Goal: Transaction & Acquisition: Purchase product/service

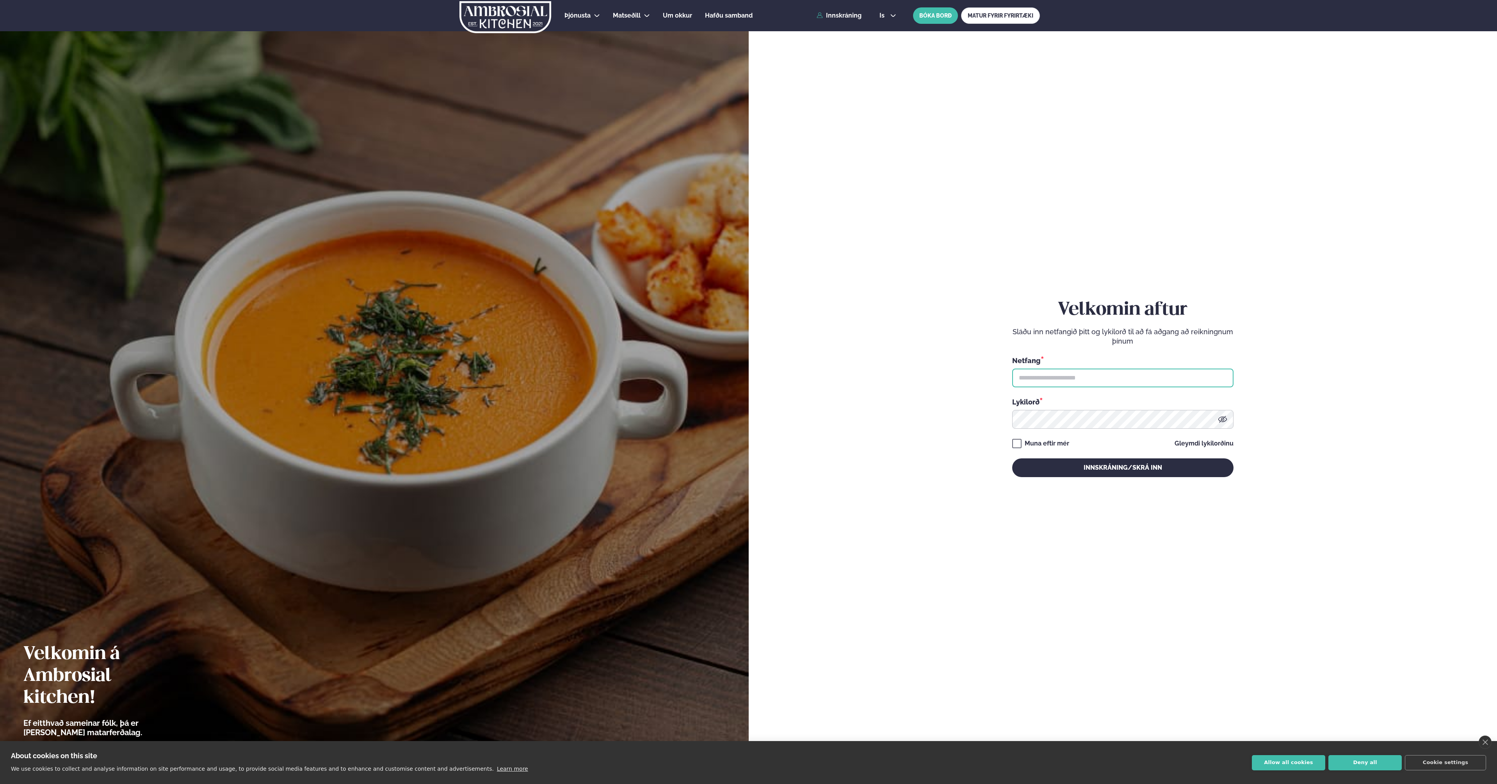
click at [1048, 382] on input "text" at bounding box center [1122, 377] width 221 height 19
type input "**********"
click at [1061, 461] on button "Innskráning/Skrá inn" at bounding box center [1122, 467] width 221 height 19
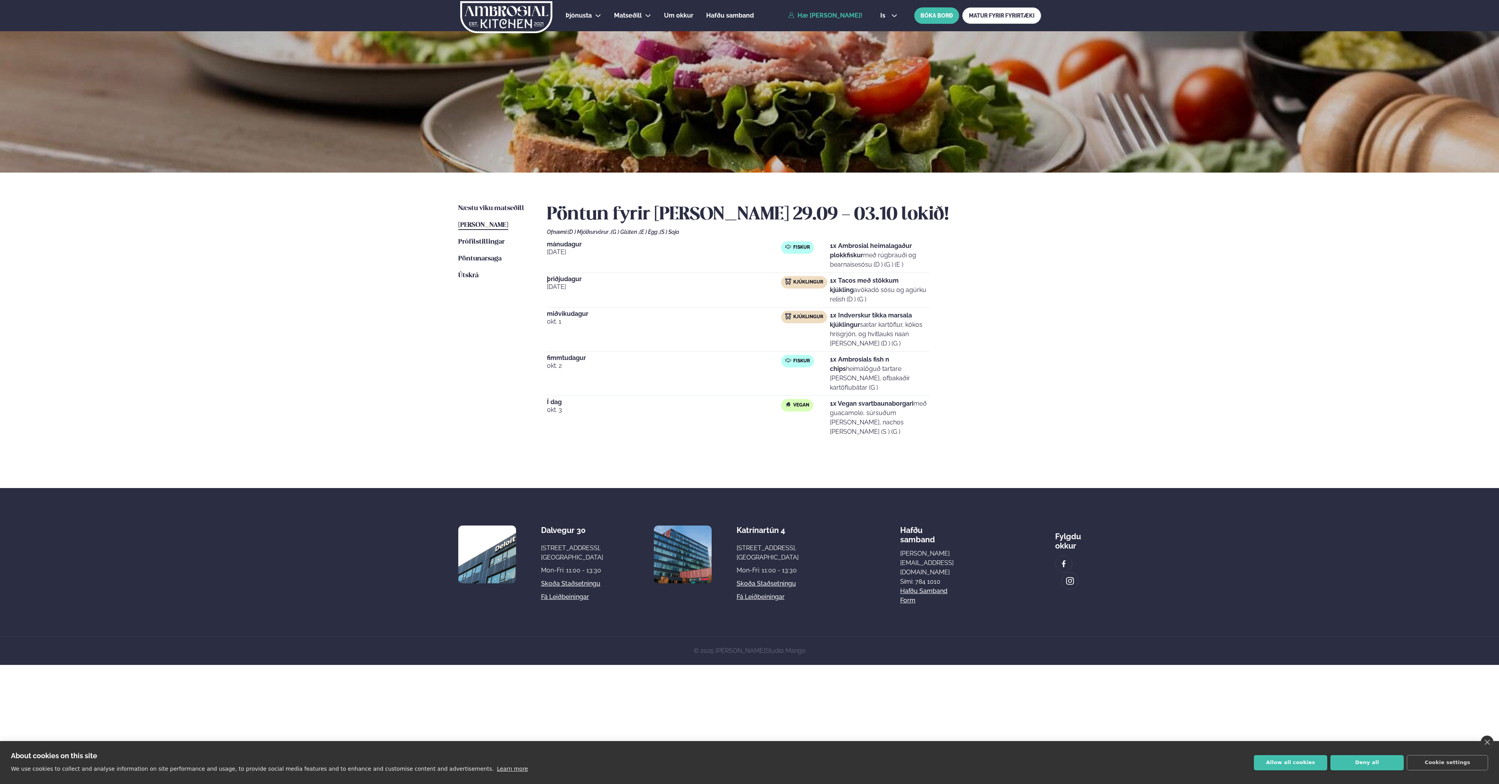
click at [486, 215] on ul "Næstu [PERSON_NAME] matseðill Næsta vika [PERSON_NAME] matseðill [PERSON_NAME] …" at bounding box center [494, 332] width 73 height 256
click at [486, 213] on ul "Næstu [PERSON_NAME] matseðill Næsta vika [PERSON_NAME] matseðill [PERSON_NAME] …" at bounding box center [494, 332] width 73 height 256
click at [486, 211] on span "Næstu viku matseðill" at bounding box center [491, 208] width 66 height 7
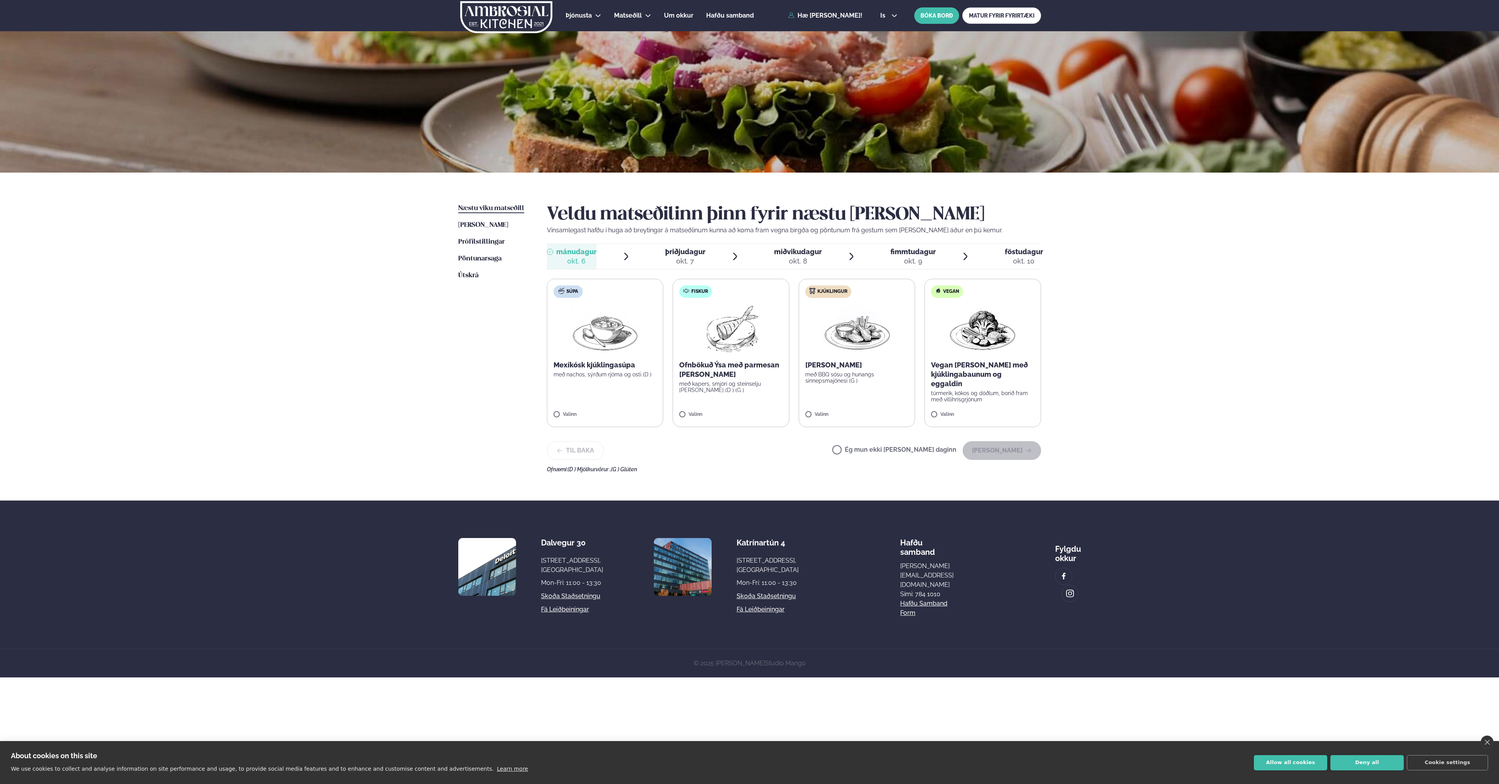
click at [390, 338] on div "Þjónusta Hádegismatur fyrir fyrirtæki Fyrirtækja veitingar Einkapartý Matseðill…" at bounding box center [749, 338] width 1499 height 677
click at [1160, 405] on div "Þjónusta Hádegismatur fyrir fyrirtæki Fyrirtækja veitingar Einkapartý Matseðill…" at bounding box center [749, 338] width 1499 height 677
click at [998, 453] on button "[PERSON_NAME]" at bounding box center [1002, 450] width 78 height 19
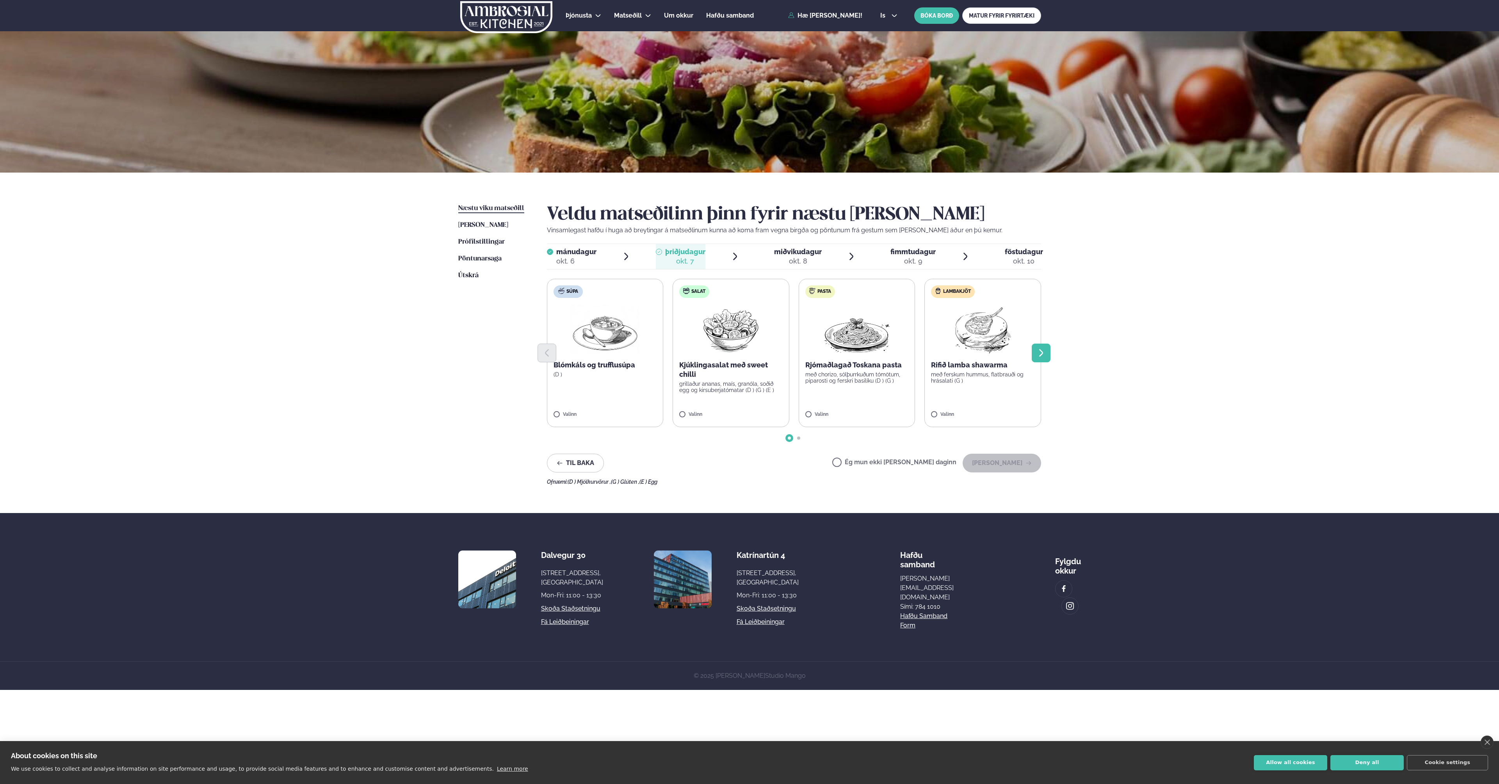
click at [1048, 353] on button "Next slide" at bounding box center [1041, 352] width 19 height 19
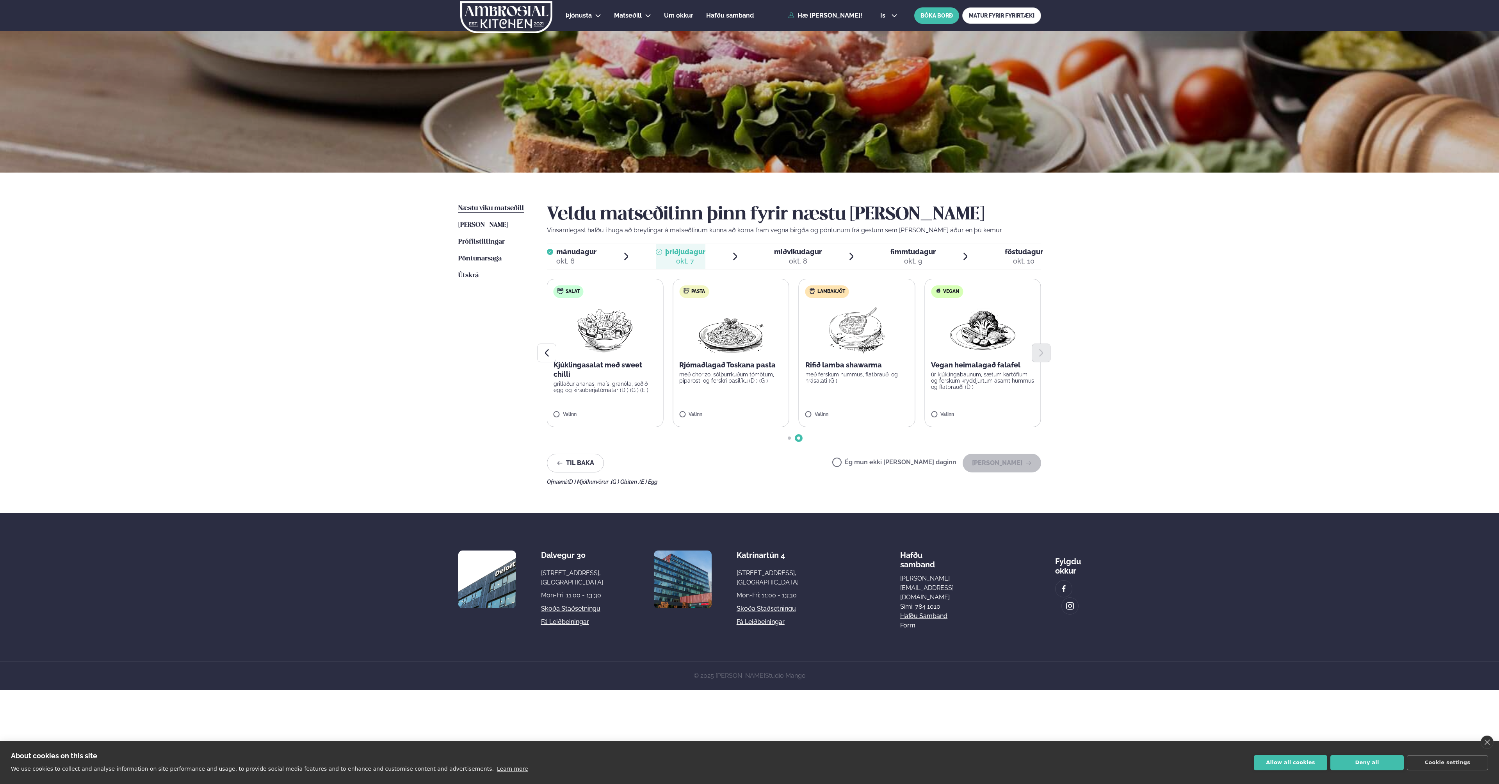
click at [864, 378] on p "með ferskum hummus, flatbrauði og hrásalati (G )" at bounding box center [856, 377] width 103 height 12
click at [1007, 461] on button "[PERSON_NAME]" at bounding box center [1002, 463] width 78 height 19
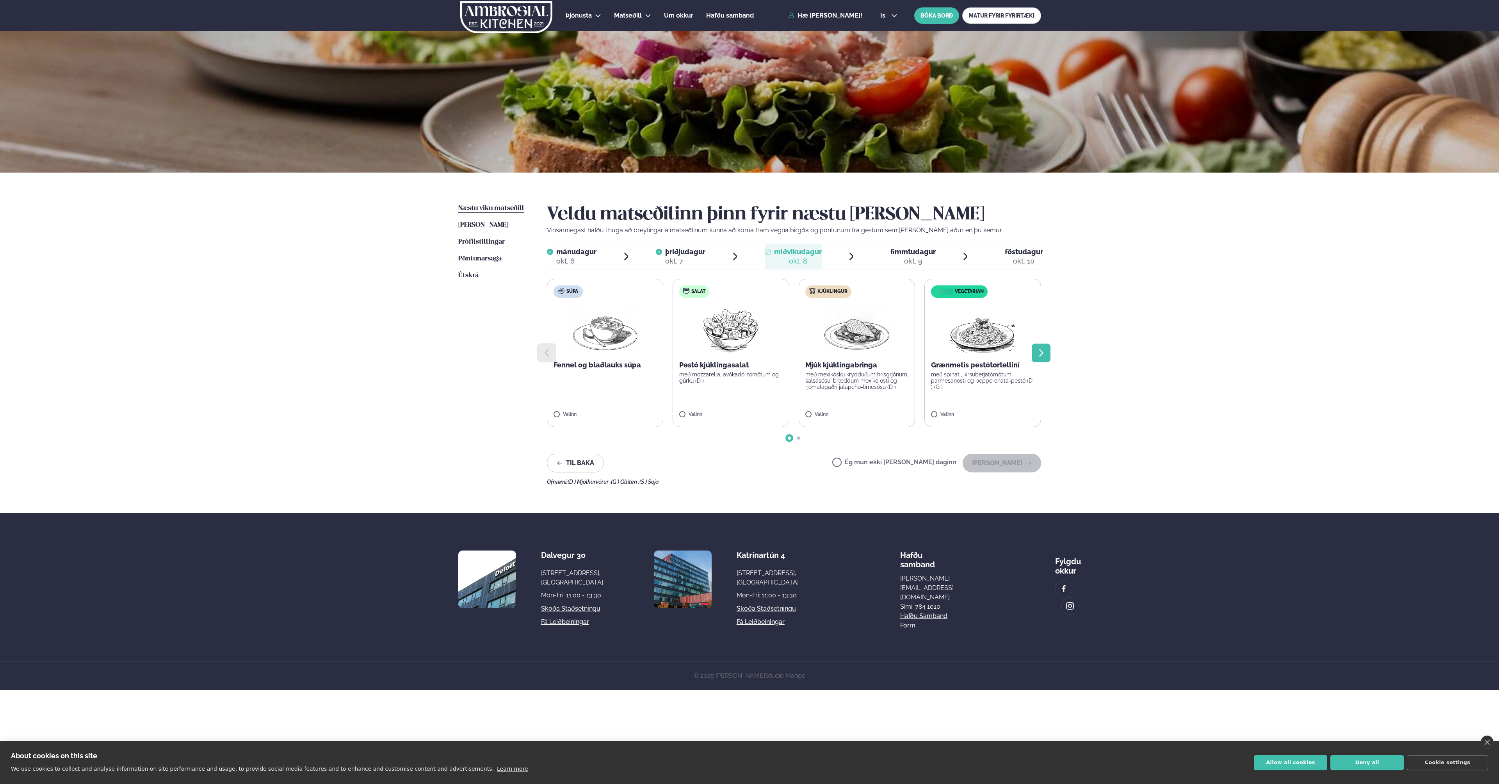
click at [1043, 351] on icon "Next slide" at bounding box center [1040, 352] width 9 height 9
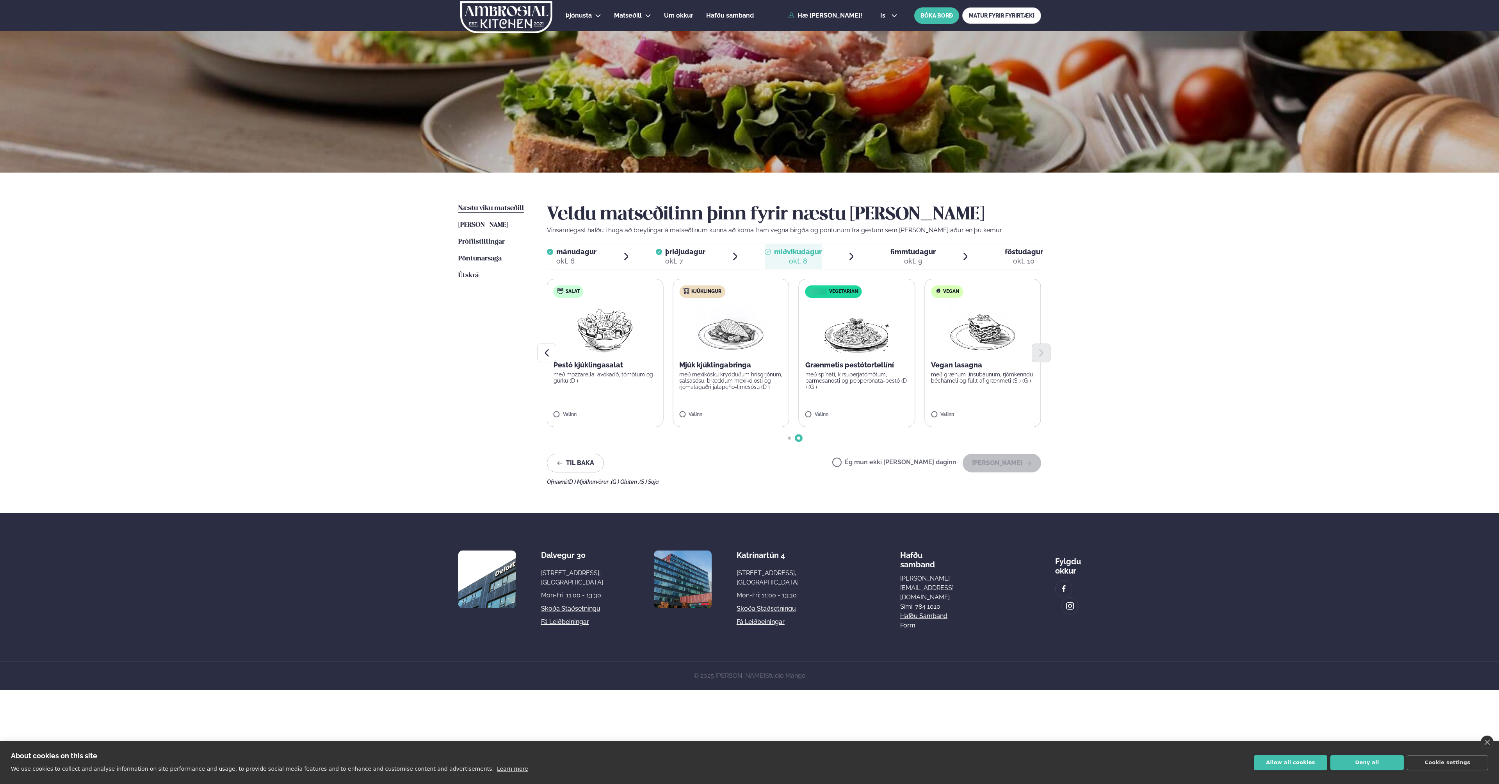
click at [952, 374] on p "með grænum linsubaunum, rjómkenndu béchameli og fullt af grænmeti (S ) (G )" at bounding box center [982, 377] width 103 height 12
click at [1006, 459] on button "[PERSON_NAME]" at bounding box center [1002, 463] width 78 height 19
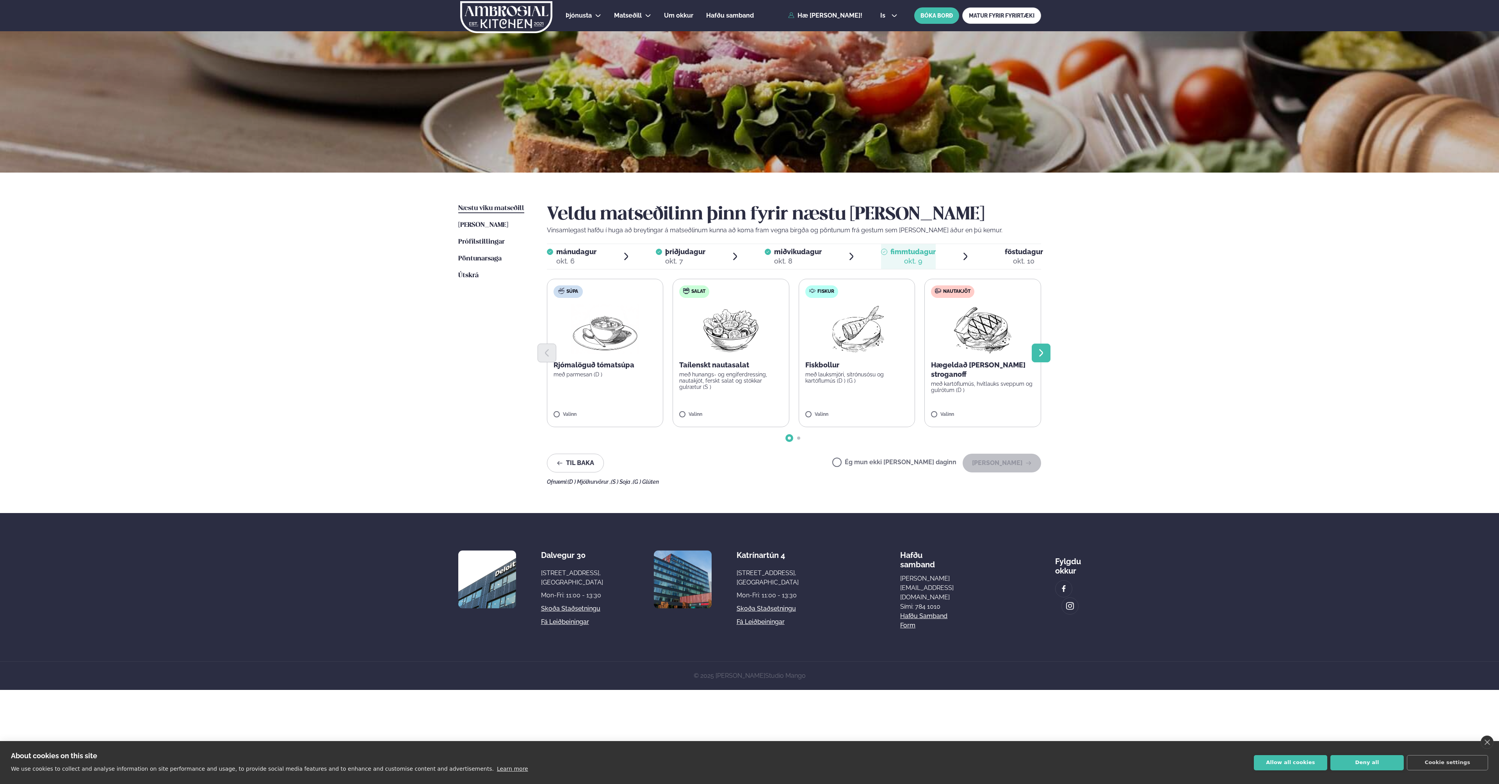
click at [1048, 352] on button "Next slide" at bounding box center [1041, 352] width 19 height 19
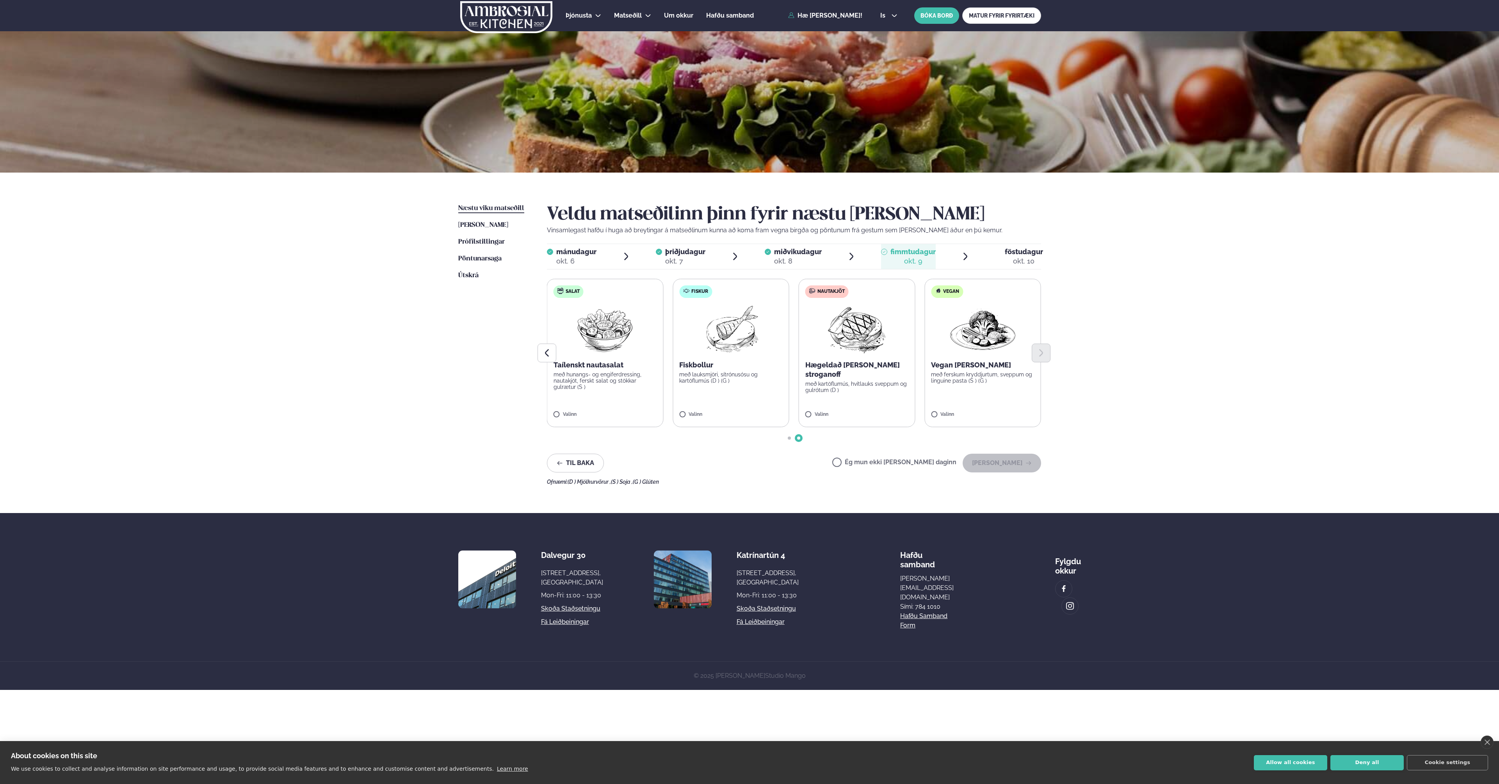
click at [1194, 311] on div "Þjónusta Hádegismatur fyrir fyrirtæki Fyrirtækja veitingar Einkapartý Matseðill…" at bounding box center [749, 345] width 1499 height 690
click at [721, 357] on div at bounding box center [794, 352] width 494 height 19
click at [696, 401] on label "Fiskur Fiskbollur með lauksmjöri, sítrónusósu og kartöflumús (D ) (G ) Valinn" at bounding box center [731, 353] width 117 height 148
click at [1012, 461] on button "[PERSON_NAME]" at bounding box center [1002, 463] width 78 height 19
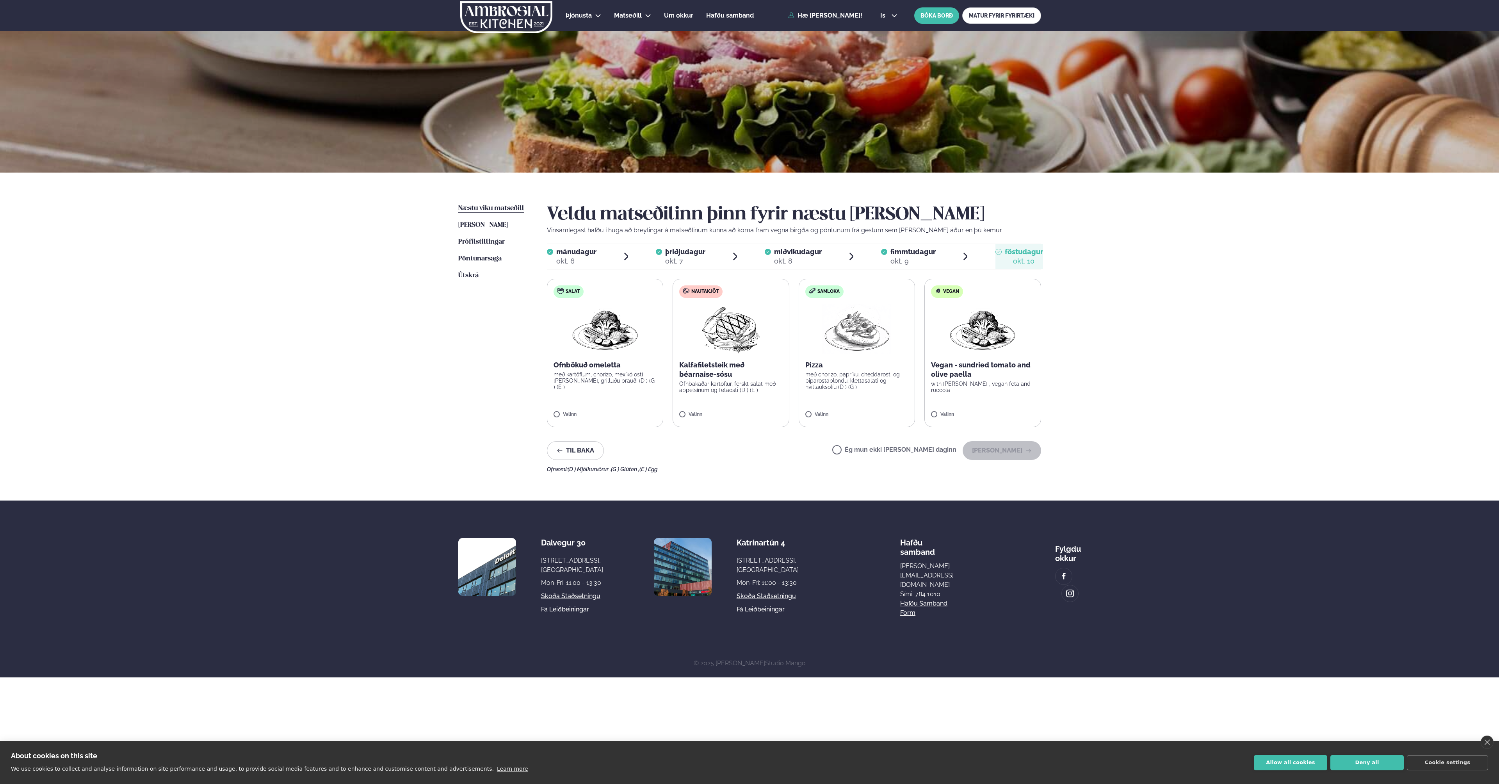
click at [1150, 315] on div "Þjónusta Hádegismatur fyrir fyrirtæki Fyrirtækja veitingar Einkapartý Matseðill…" at bounding box center [749, 338] width 1499 height 677
click at [834, 350] on img at bounding box center [856, 329] width 69 height 50
click at [1010, 450] on button "[PERSON_NAME]" at bounding box center [1002, 450] width 78 height 19
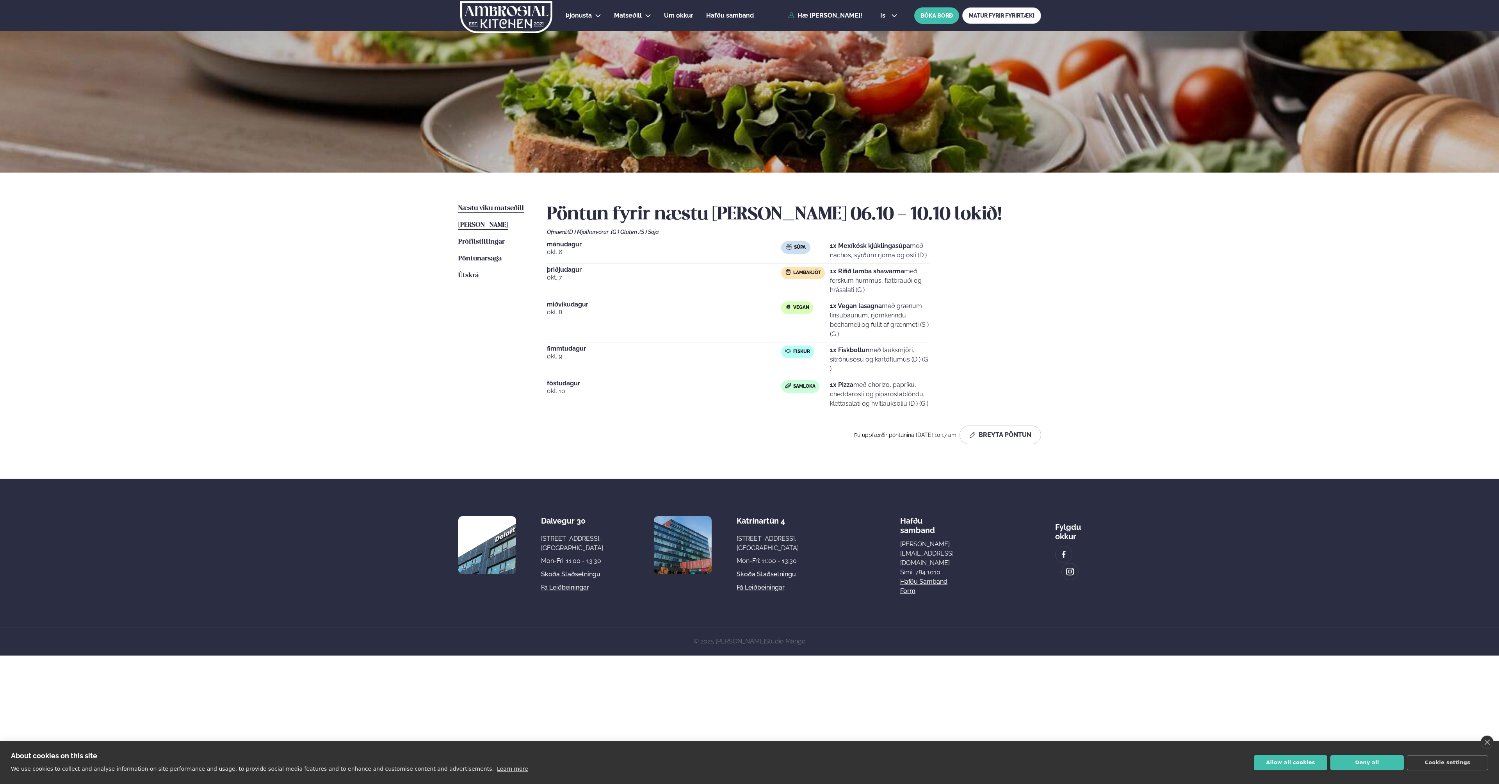
click at [484, 227] on span "[PERSON_NAME]" at bounding box center [483, 225] width 50 height 7
